Goal: Information Seeking & Learning: Learn about a topic

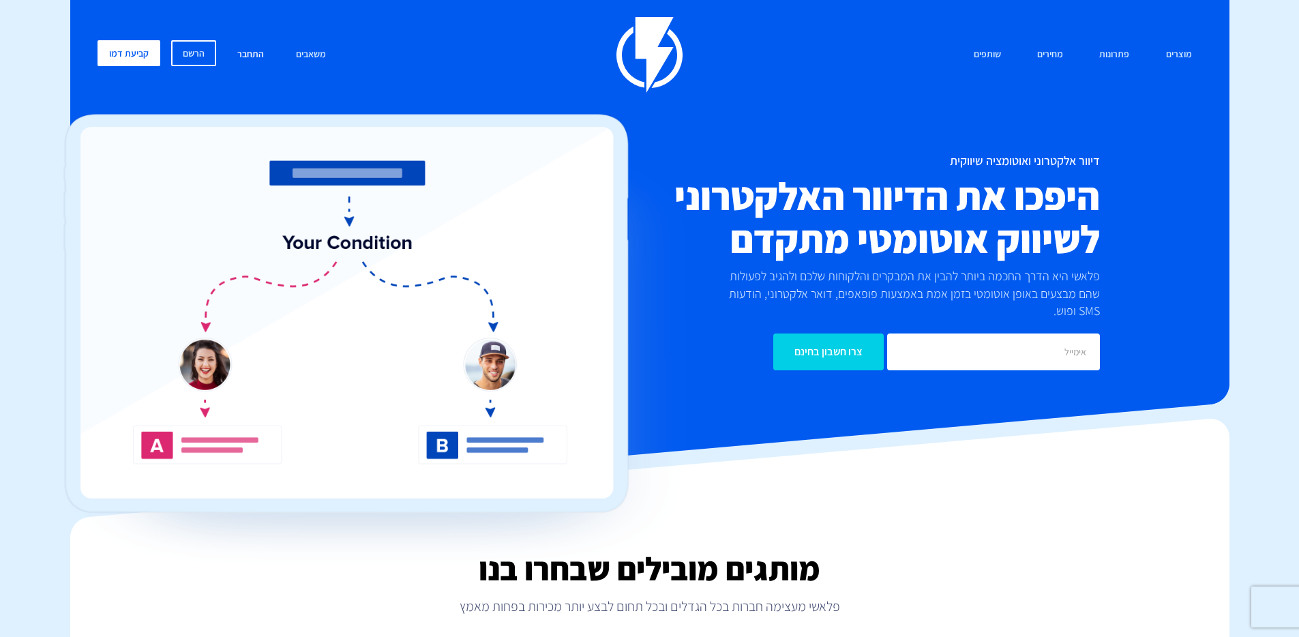
click at [255, 57] on link "התחבר" at bounding box center [250, 54] width 47 height 29
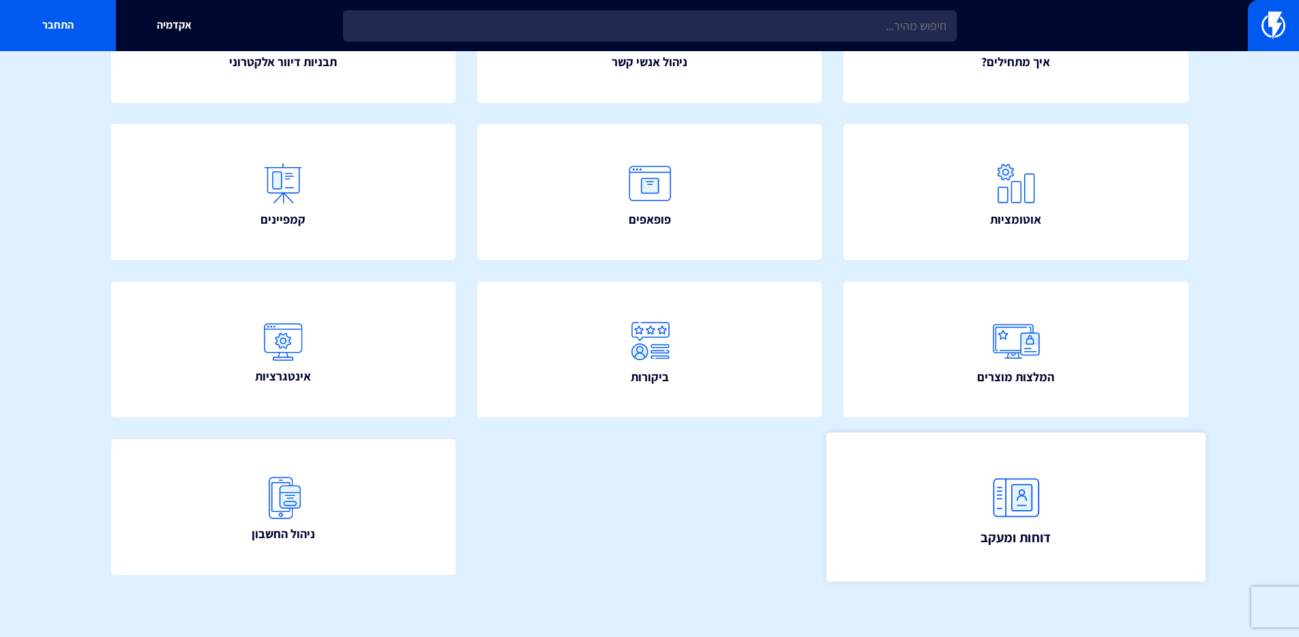
scroll to position [174, 0]
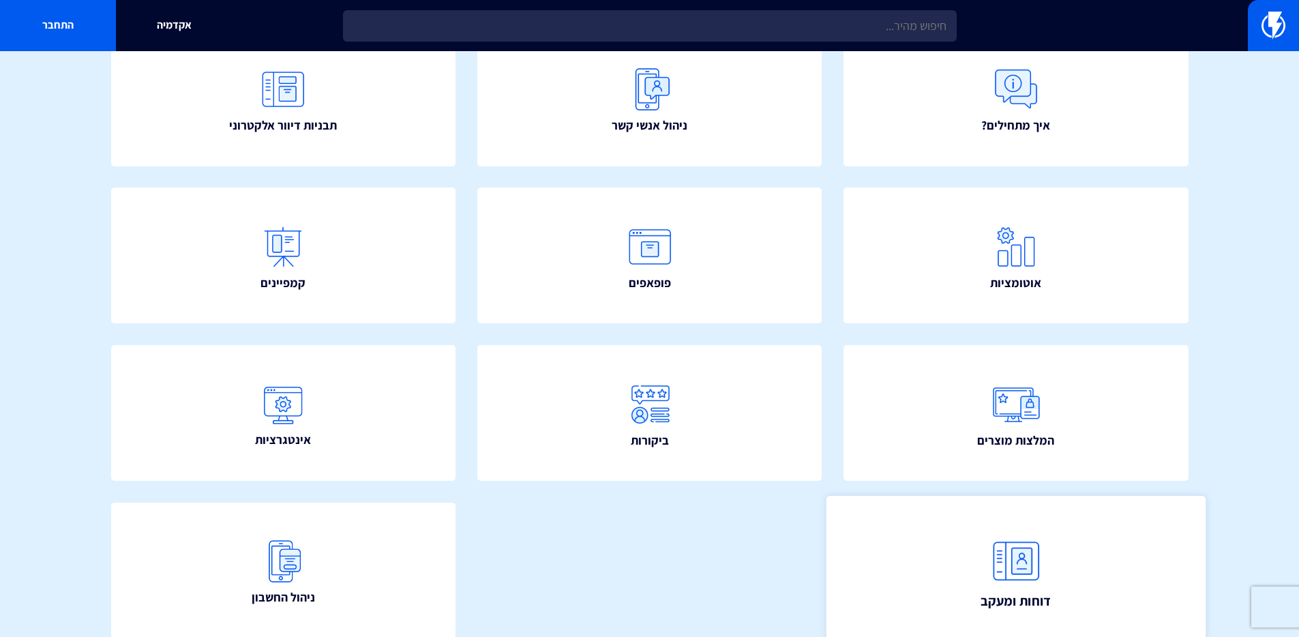
click at [966, 543] on link "דוחות ומעקב" at bounding box center [1015, 570] width 379 height 149
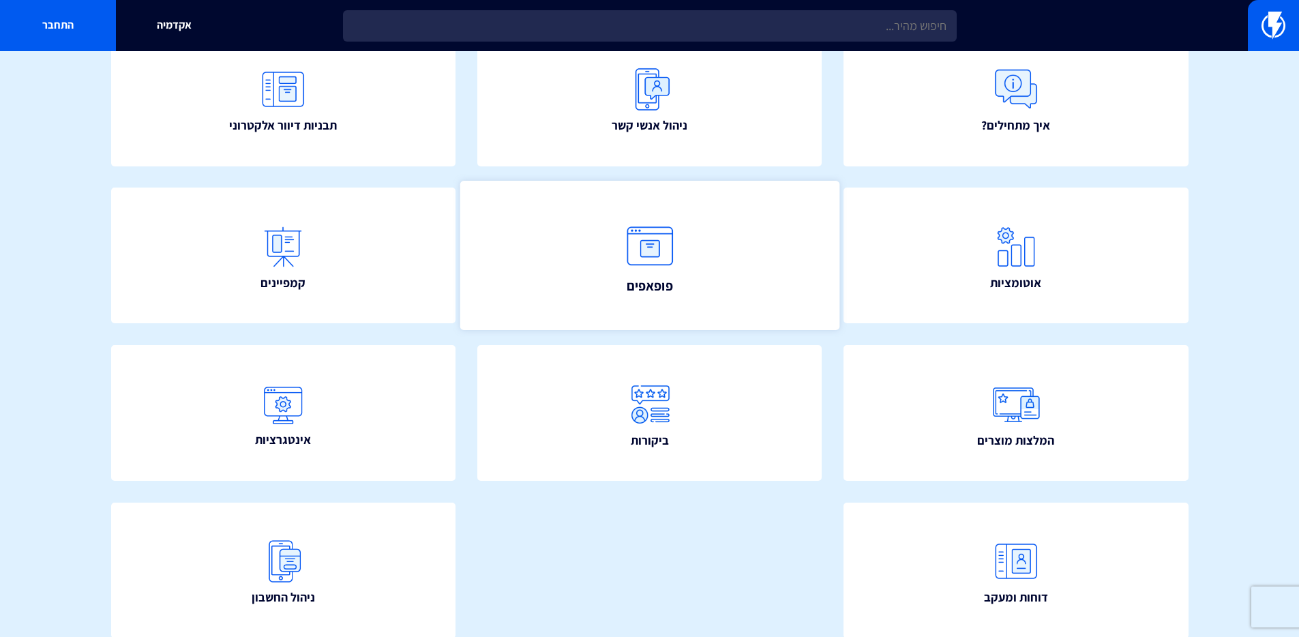
click at [710, 248] on link "פופאפים" at bounding box center [648, 255] width 379 height 149
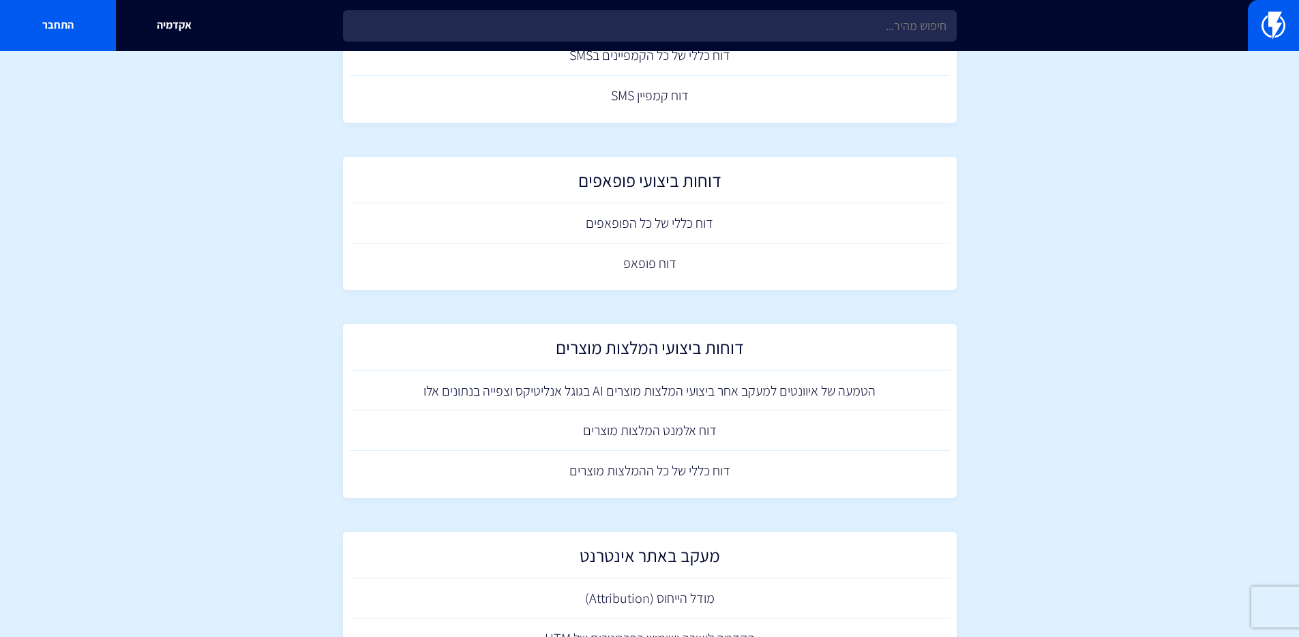
scroll to position [815, 0]
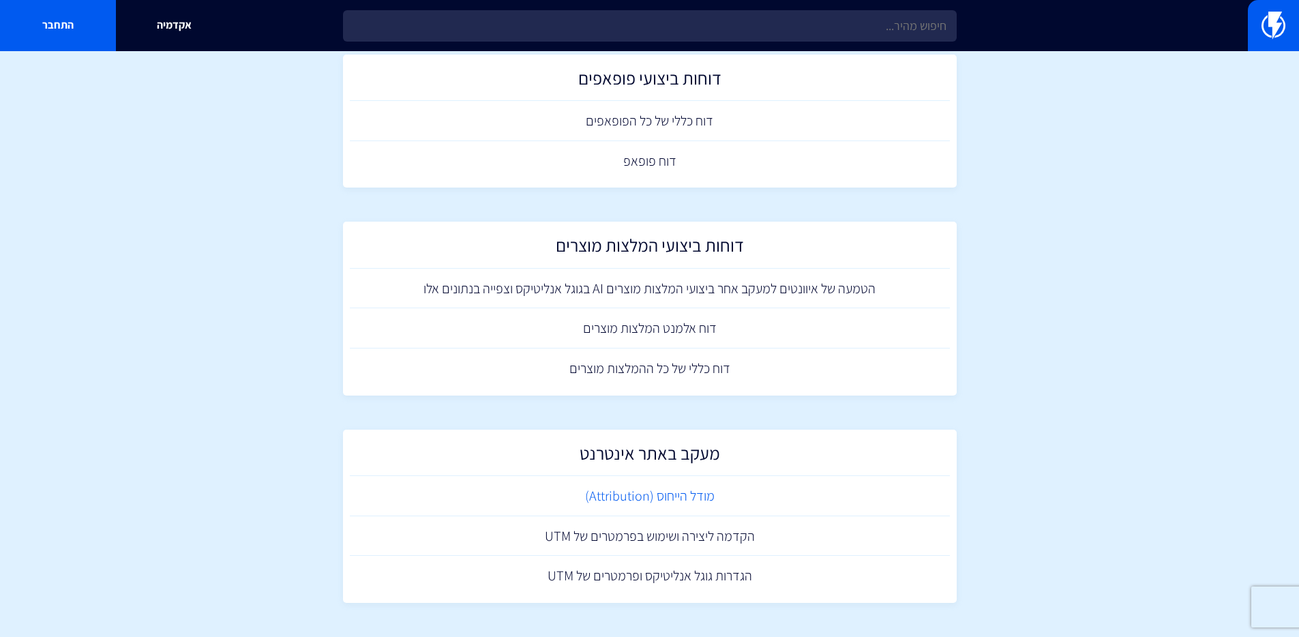
click at [666, 493] on link "מודל הייחוס (Attribution)" at bounding box center [650, 496] width 600 height 40
click at [653, 571] on link "הגדרות גוגל אנליטיקס ופרמטרים של UTM" at bounding box center [650, 576] width 600 height 40
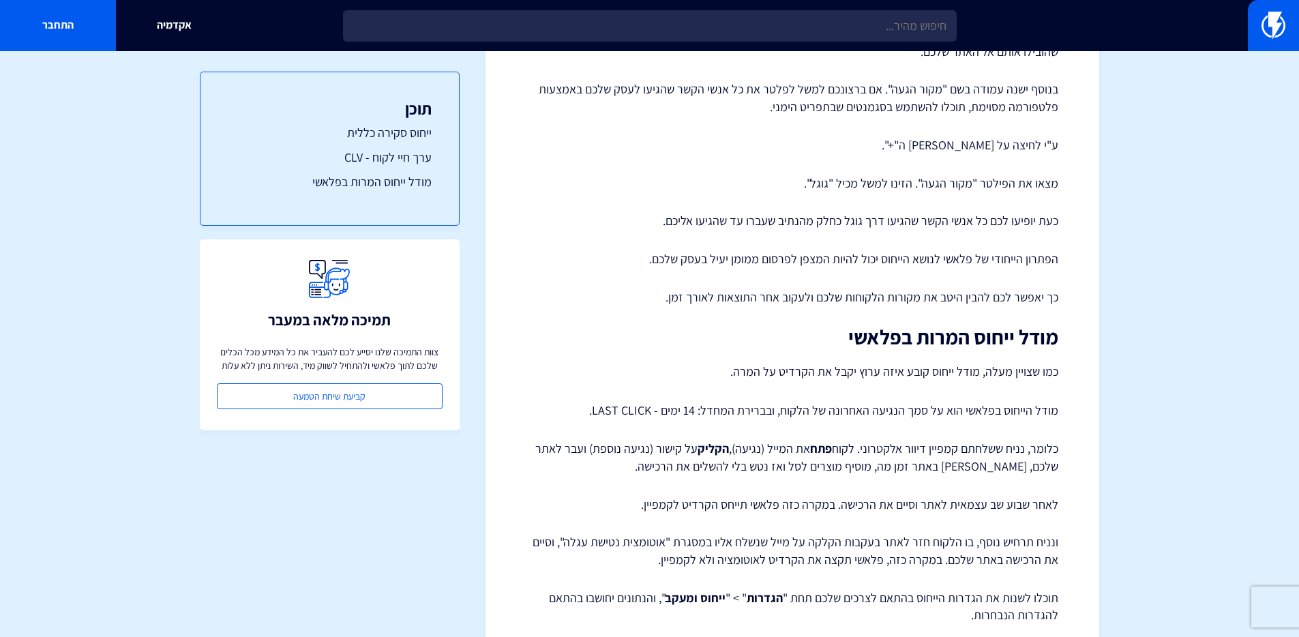
scroll to position [2012, 0]
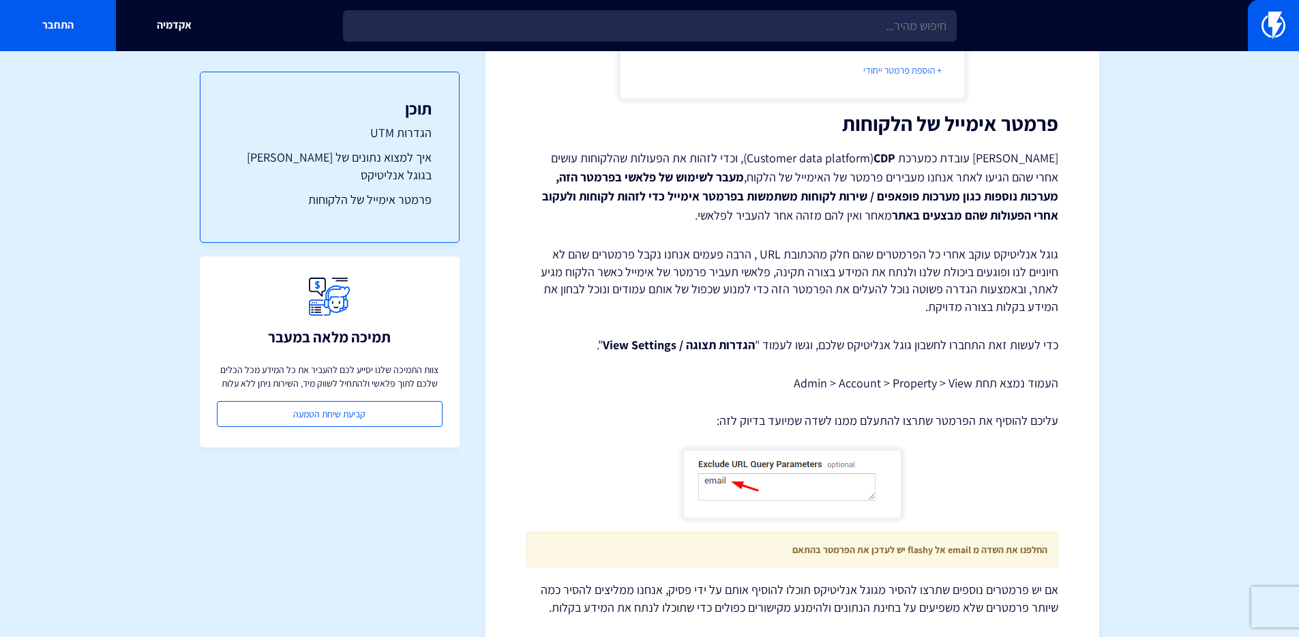
scroll to position [1273, 0]
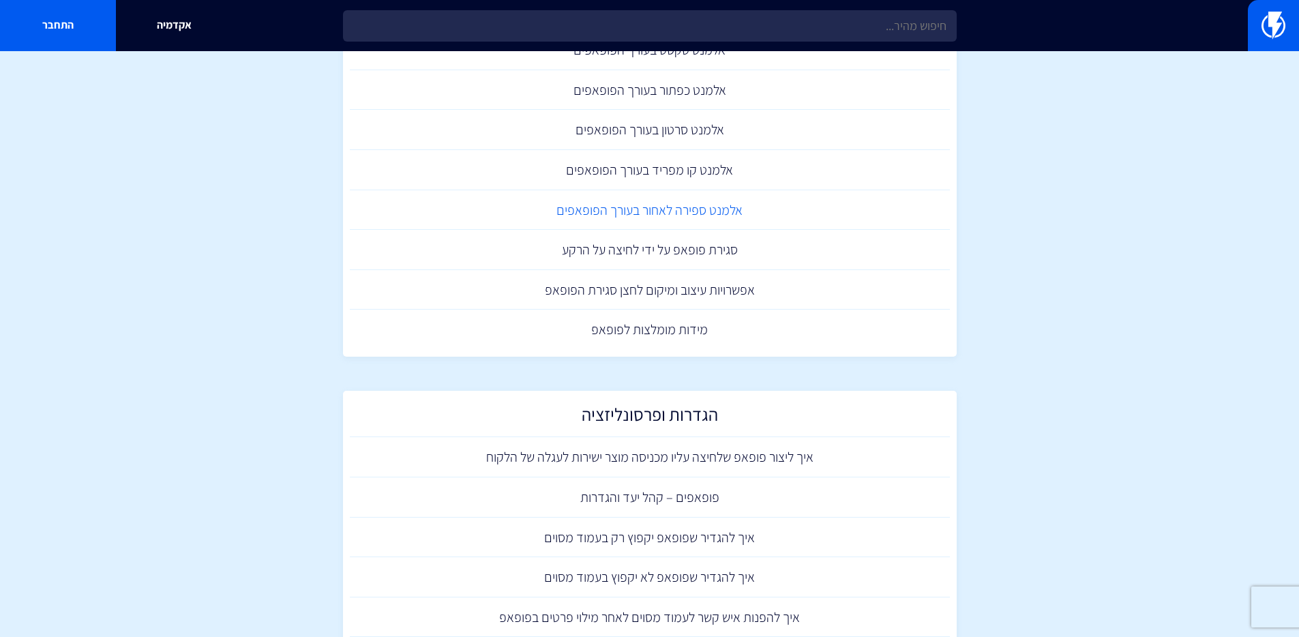
scroll to position [750, 0]
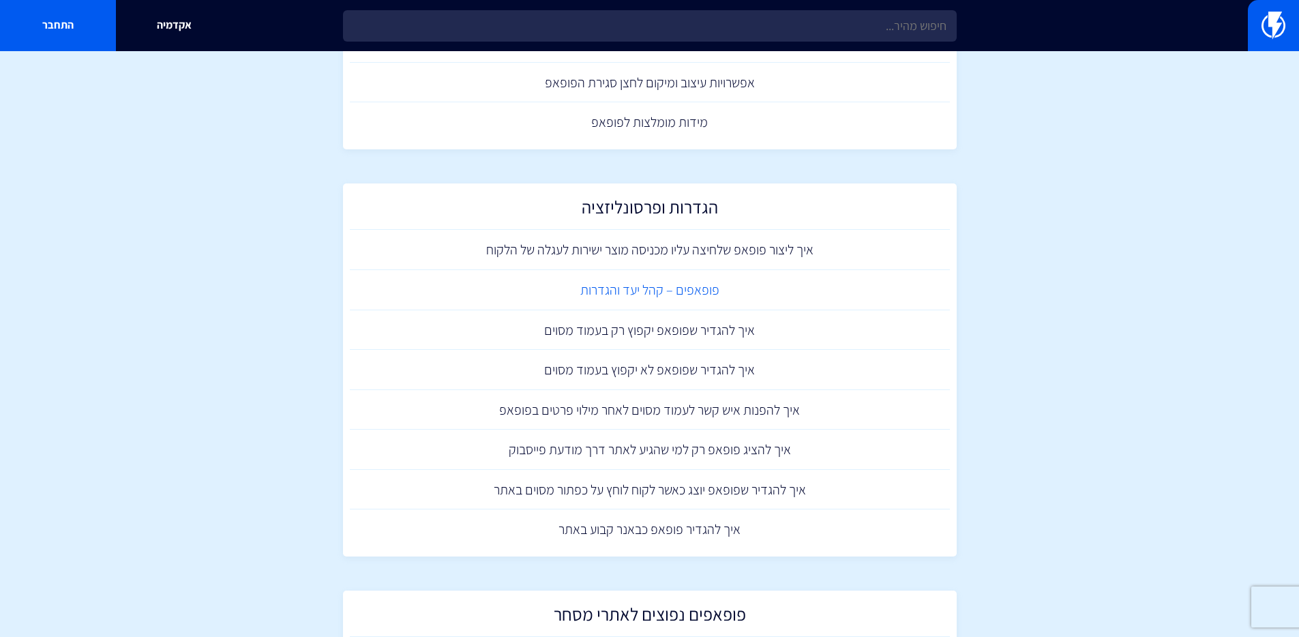
click at [688, 288] on link "פופאפים – קהל יעד והגדרות" at bounding box center [650, 290] width 600 height 40
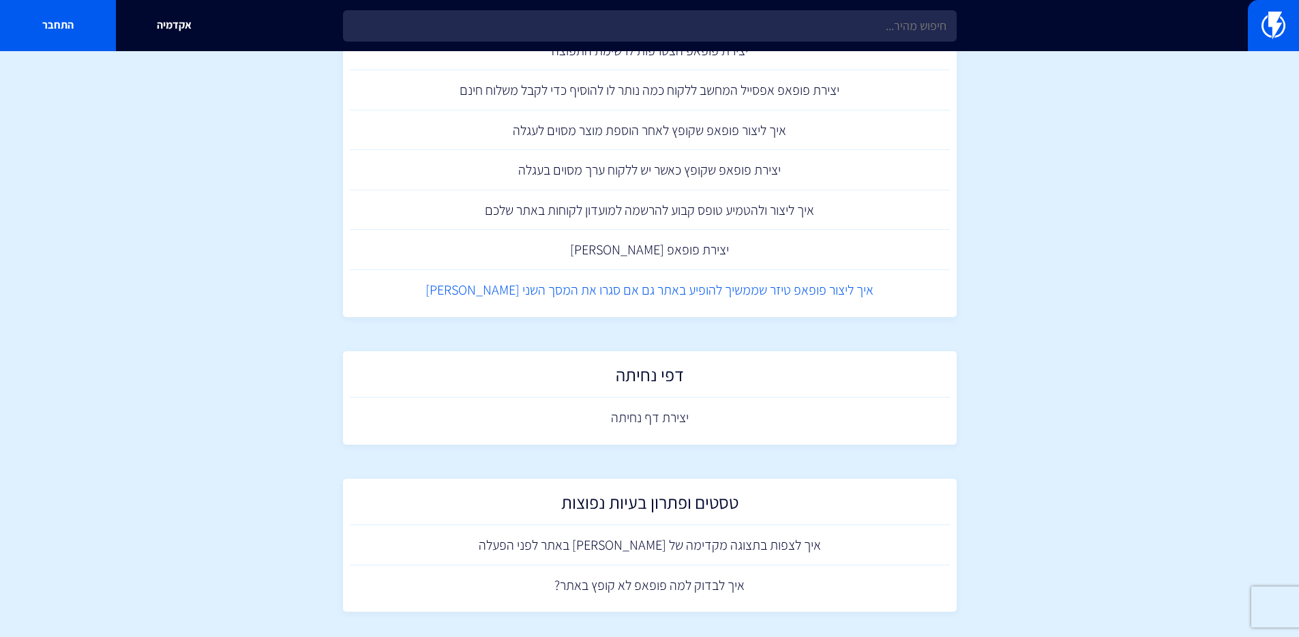
scroll to position [1445, 0]
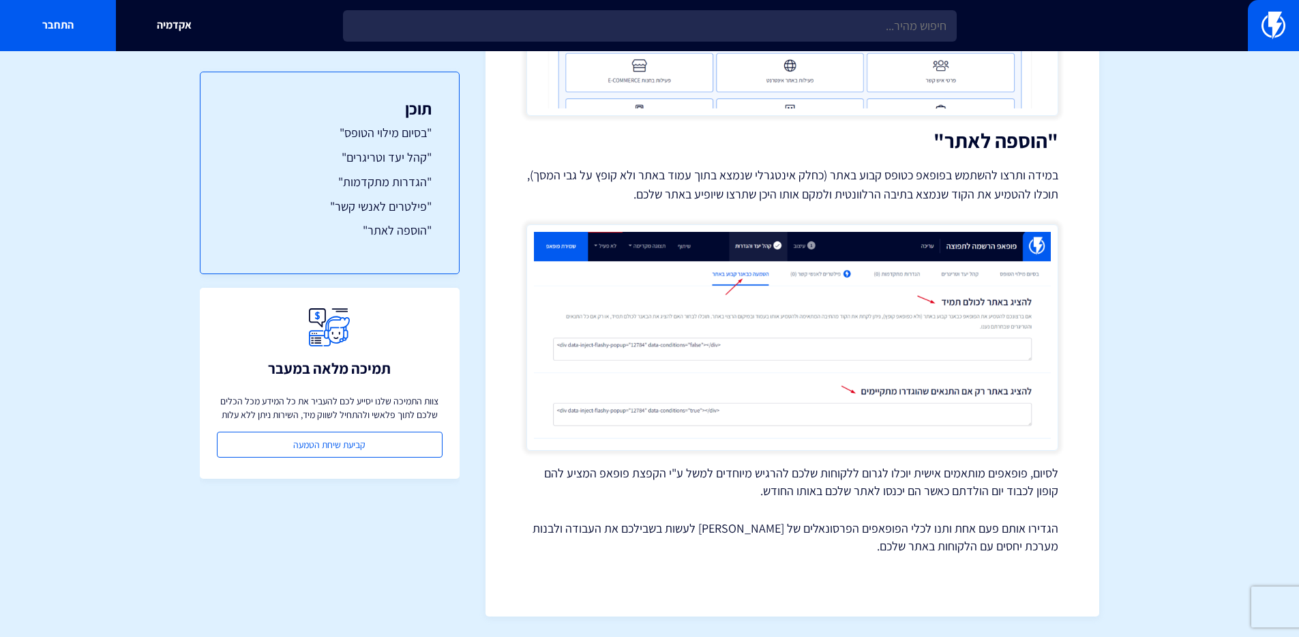
scroll to position [3688, 0]
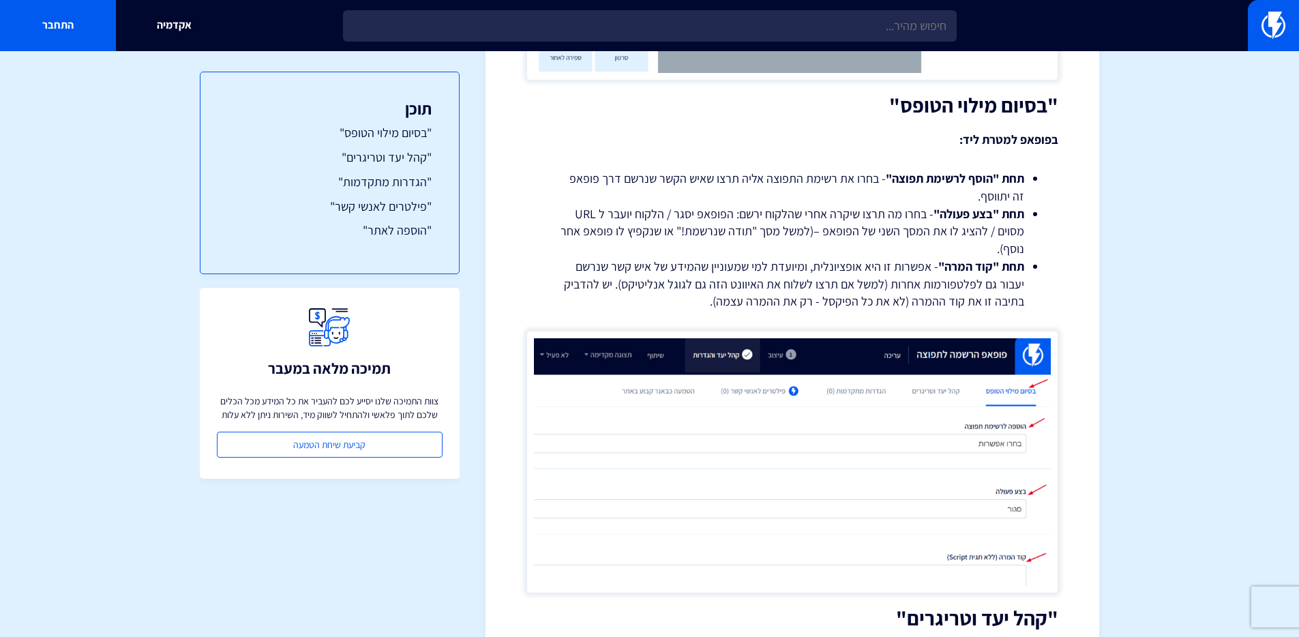
scroll to position [444, 0]
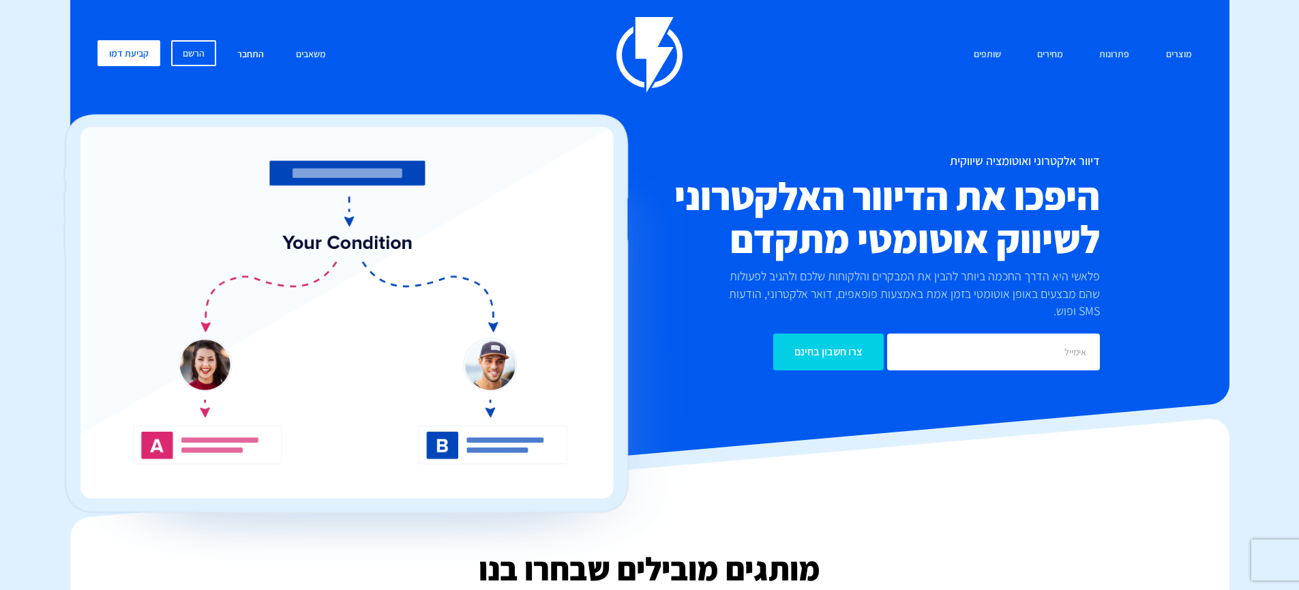
click at [256, 44] on link "התחבר" at bounding box center [250, 54] width 47 height 29
click at [250, 59] on link "התחבר" at bounding box center [250, 54] width 47 height 29
